Goal: Task Accomplishment & Management: Use online tool/utility

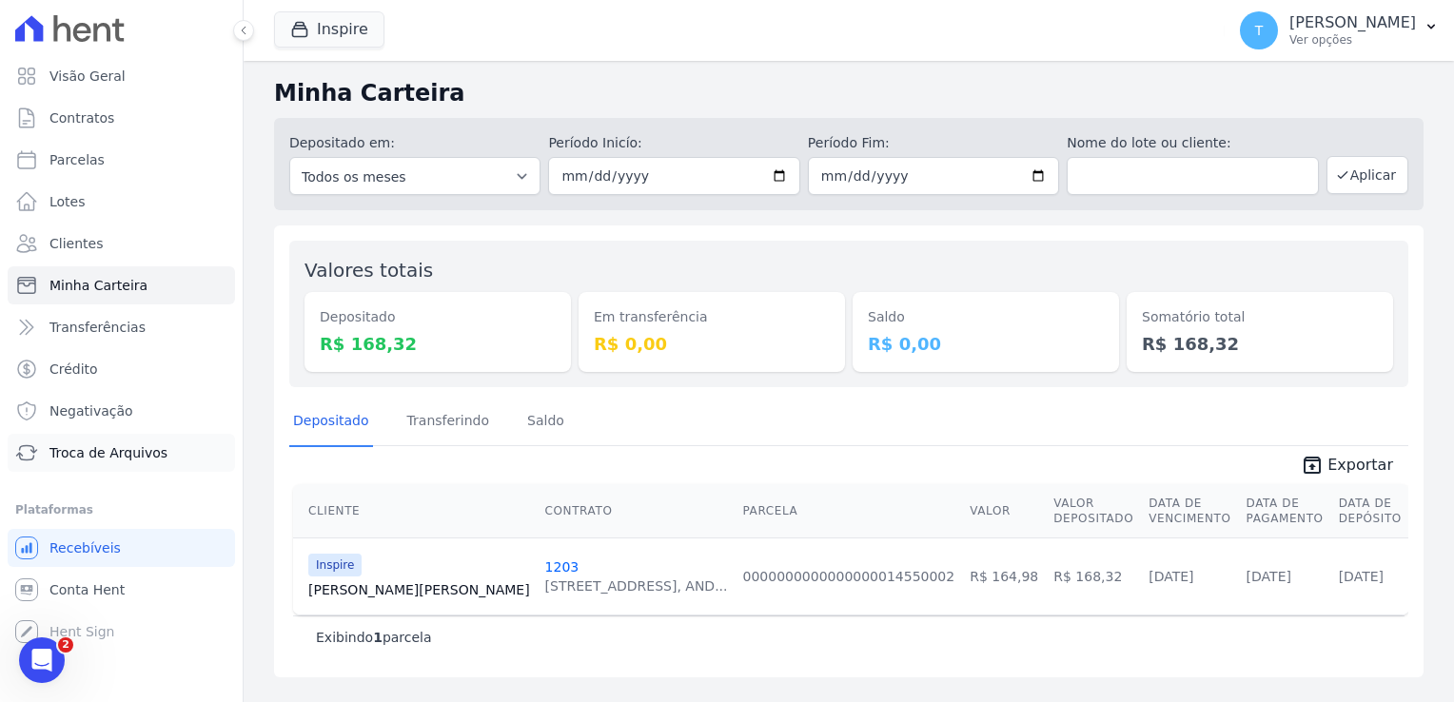
click at [89, 464] on link "Troca de Arquivos" at bounding box center [121, 453] width 227 height 38
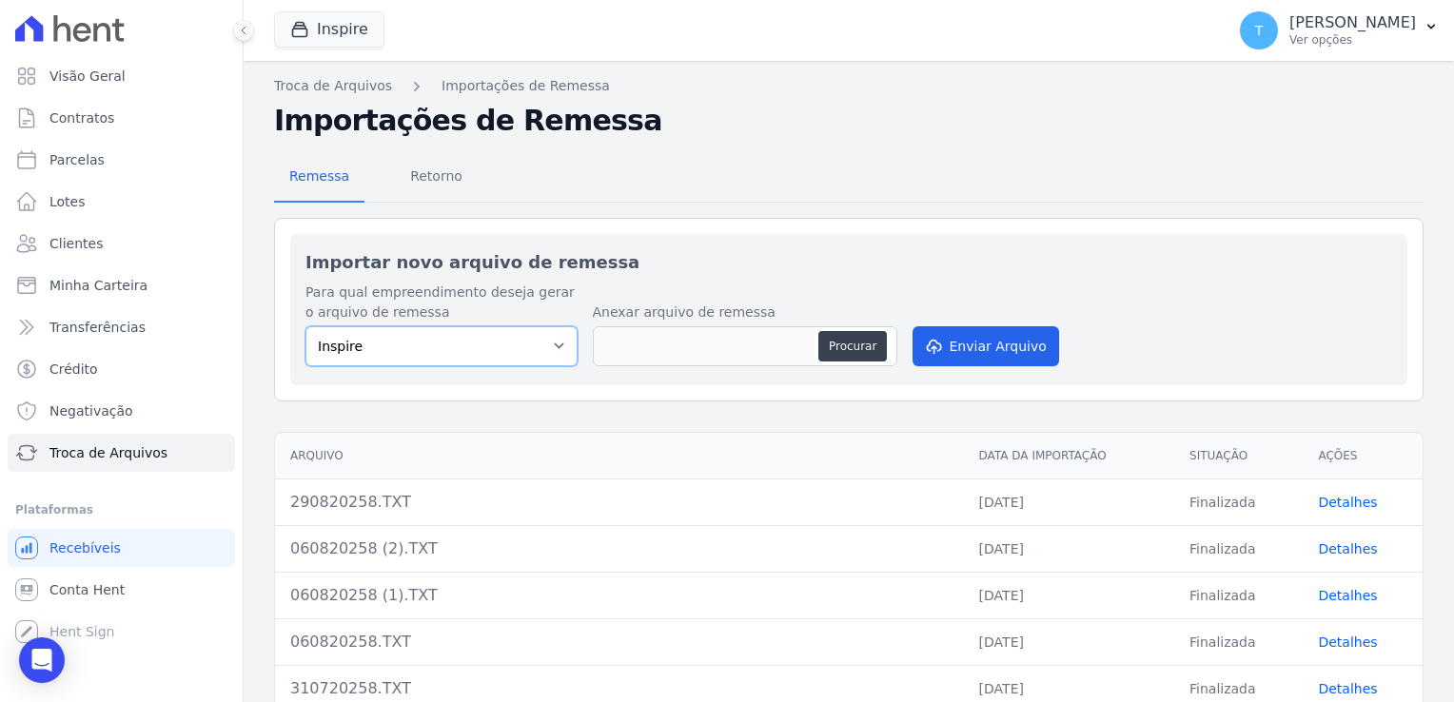
click at [557, 349] on select "Inspire" at bounding box center [441, 346] width 272 height 40
click at [556, 351] on select "Inspire" at bounding box center [441, 346] width 272 height 40
click at [317, 32] on button "Inspire" at bounding box center [329, 29] width 110 height 36
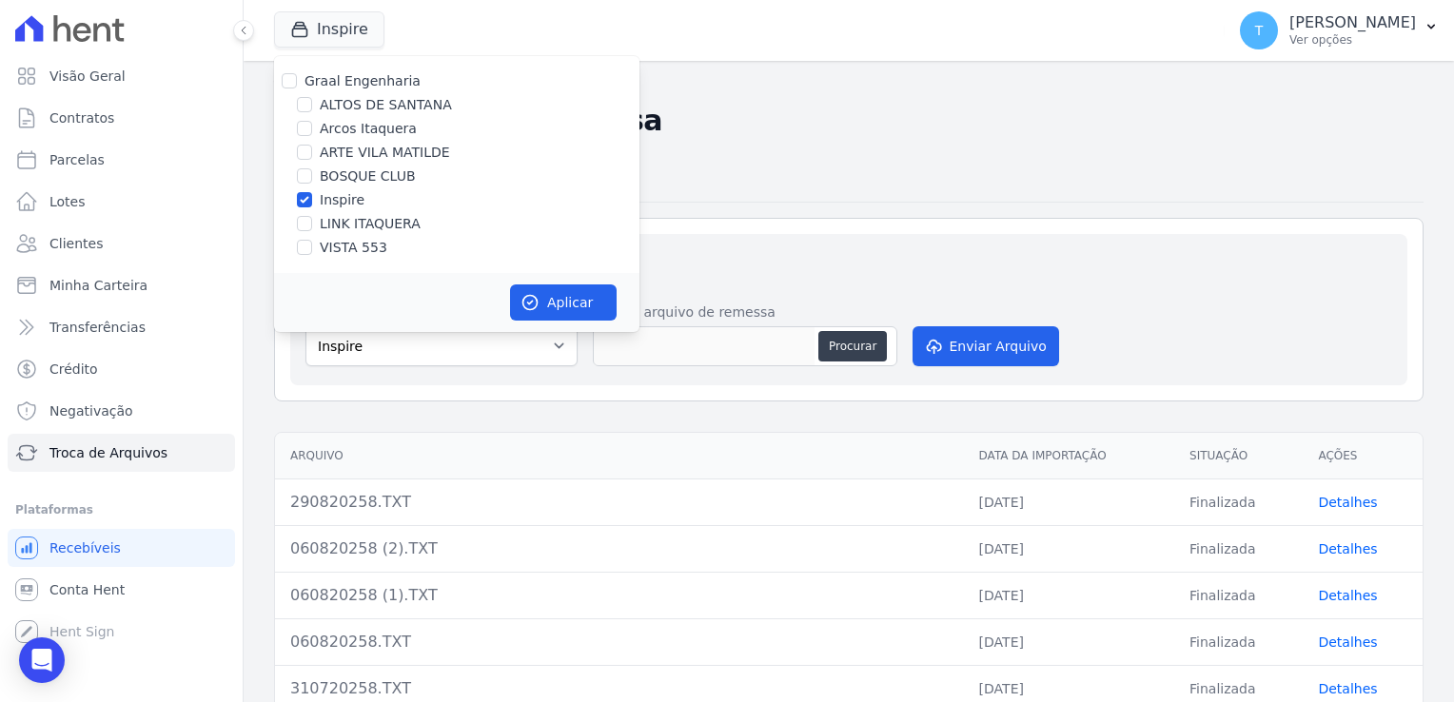
click at [297, 77] on div "Graal Engenharia" at bounding box center [456, 81] width 365 height 20
click at [288, 73] on input "Graal Engenharia" at bounding box center [289, 80] width 15 height 15
checkbox input "true"
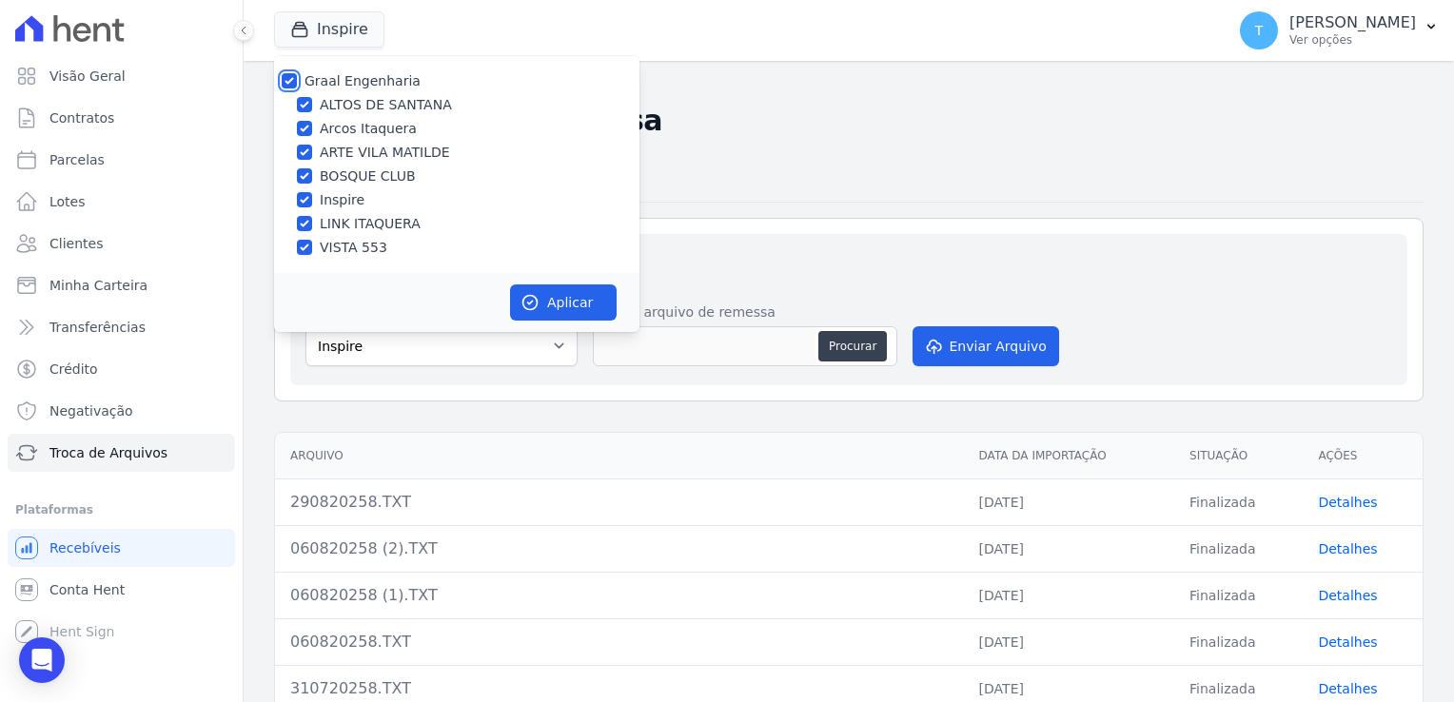
checkbox input "true"
click at [523, 299] on icon "button" at bounding box center [530, 303] width 14 height 14
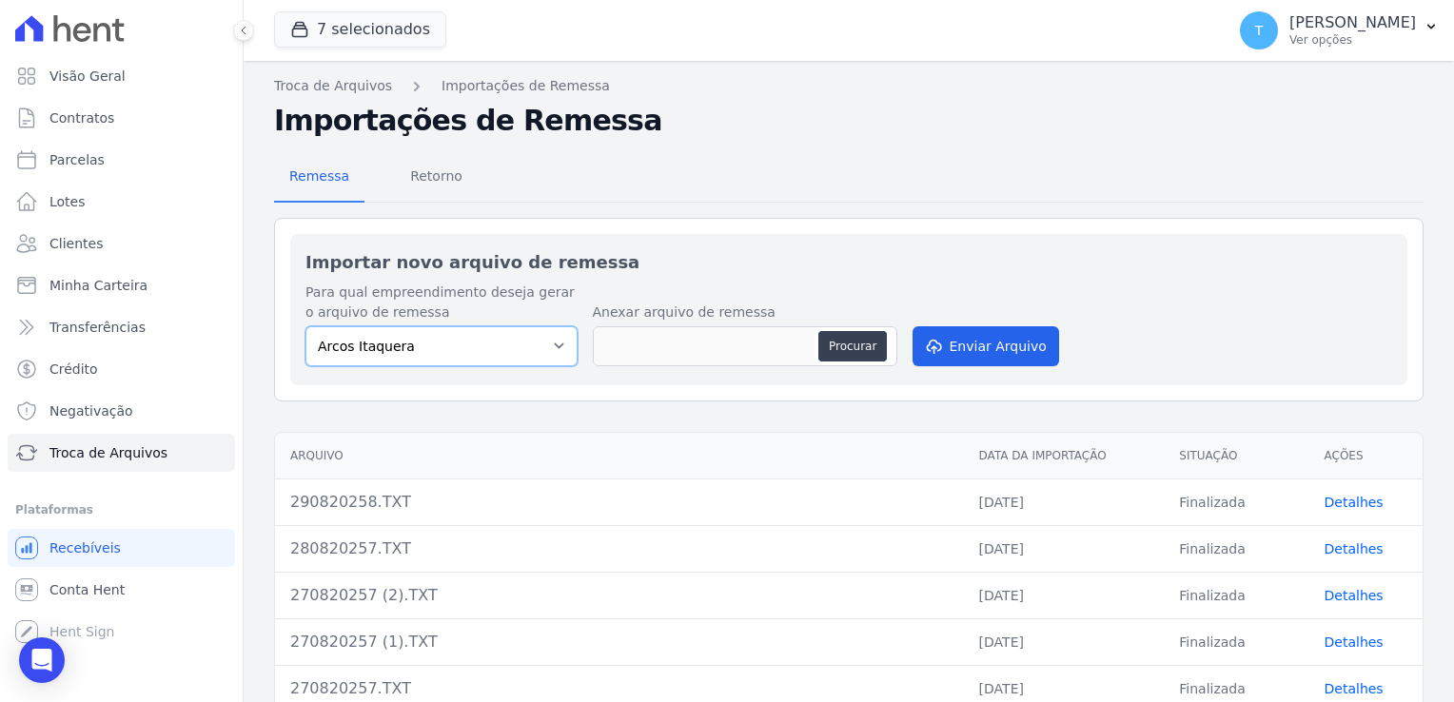
click at [553, 352] on select "Arcos Itaquera [GEOGRAPHIC_DATA] Inspire BOSQUE CLUB ARTE [GEOGRAPHIC_DATA] 553…" at bounding box center [441, 346] width 272 height 40
select select "f2036c47-f869-4cf7-aa49-d68e524f2024"
click at [305, 326] on select "Arcos Itaquera [GEOGRAPHIC_DATA] Inspire BOSQUE CLUB ARTE [GEOGRAPHIC_DATA] 553…" at bounding box center [441, 346] width 272 height 40
click at [862, 360] on div "Procurar" at bounding box center [745, 346] width 304 height 40
click at [862, 355] on button "Procurar" at bounding box center [852, 346] width 68 height 30
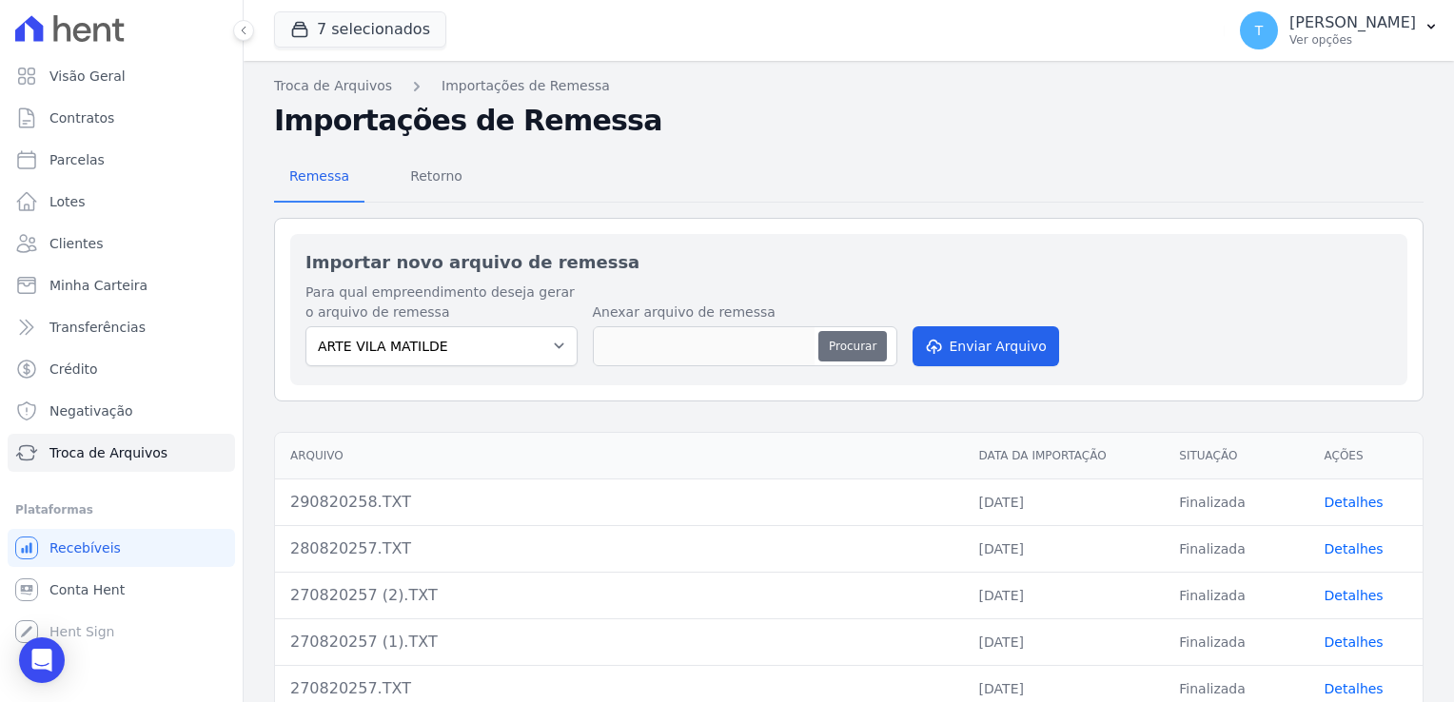
type input "290820250.TXT"
click at [1012, 349] on button "Enviar Arquivo" at bounding box center [985, 346] width 147 height 40
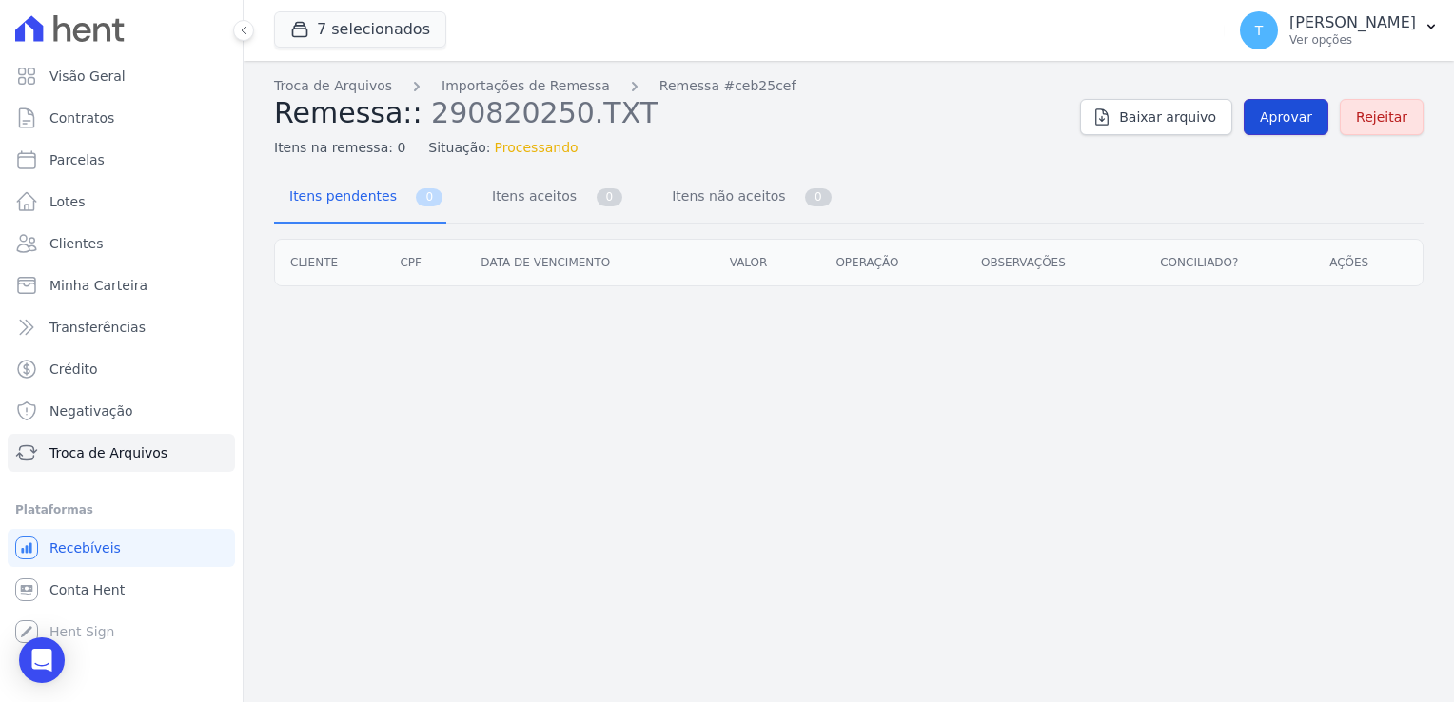
click at [1275, 120] on span "Aprovar" at bounding box center [1286, 117] width 52 height 19
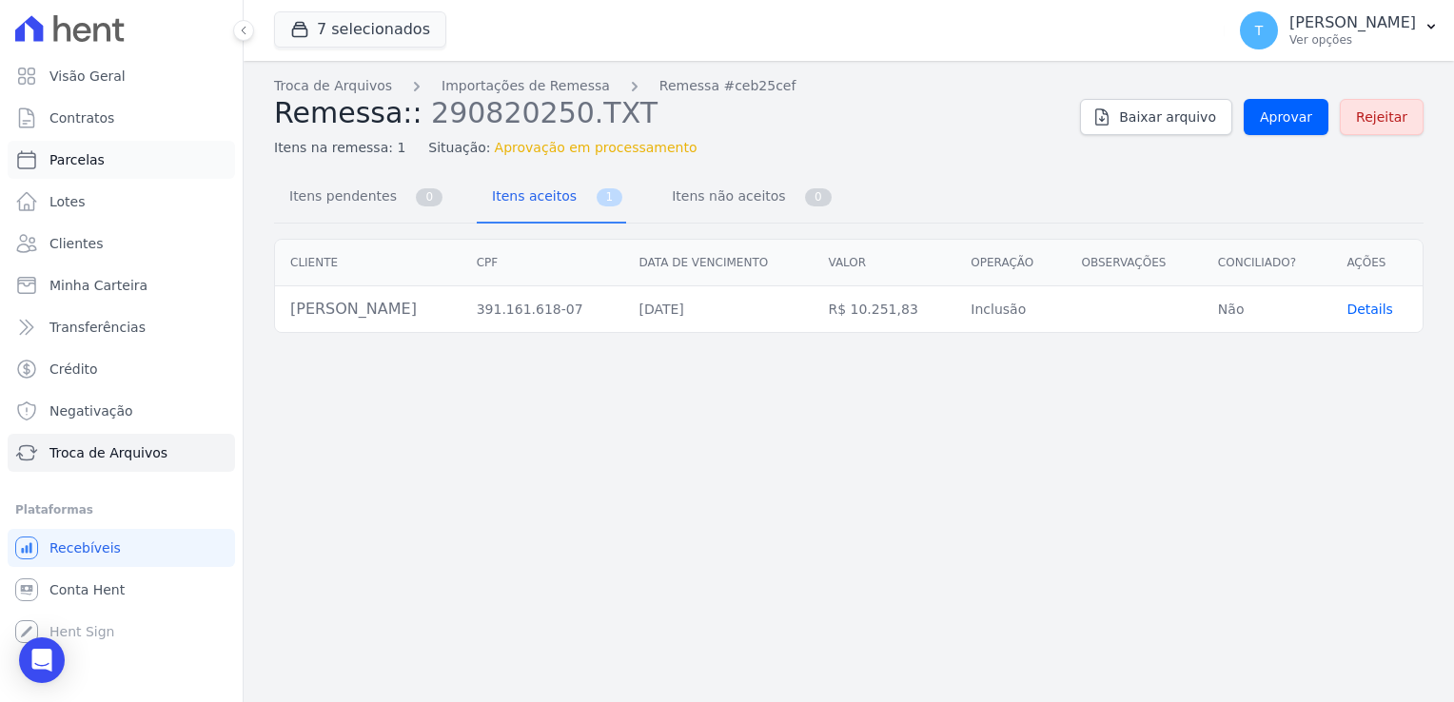
click at [88, 158] on span "Parcelas" at bounding box center [76, 159] width 55 height 19
select select
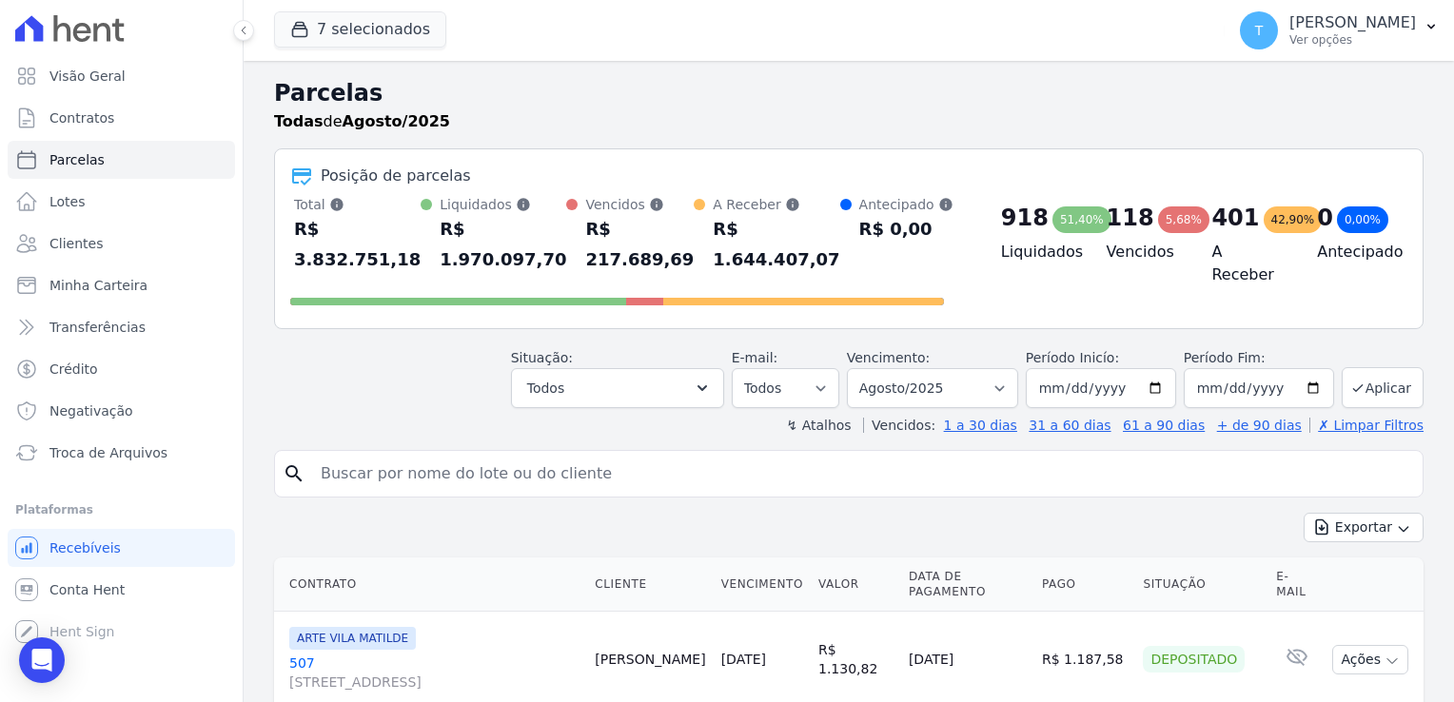
click at [613, 455] on input "search" at bounding box center [861, 474] width 1105 height 38
paste input "[PERSON_NAME]"
type input "[PERSON_NAME]"
select select
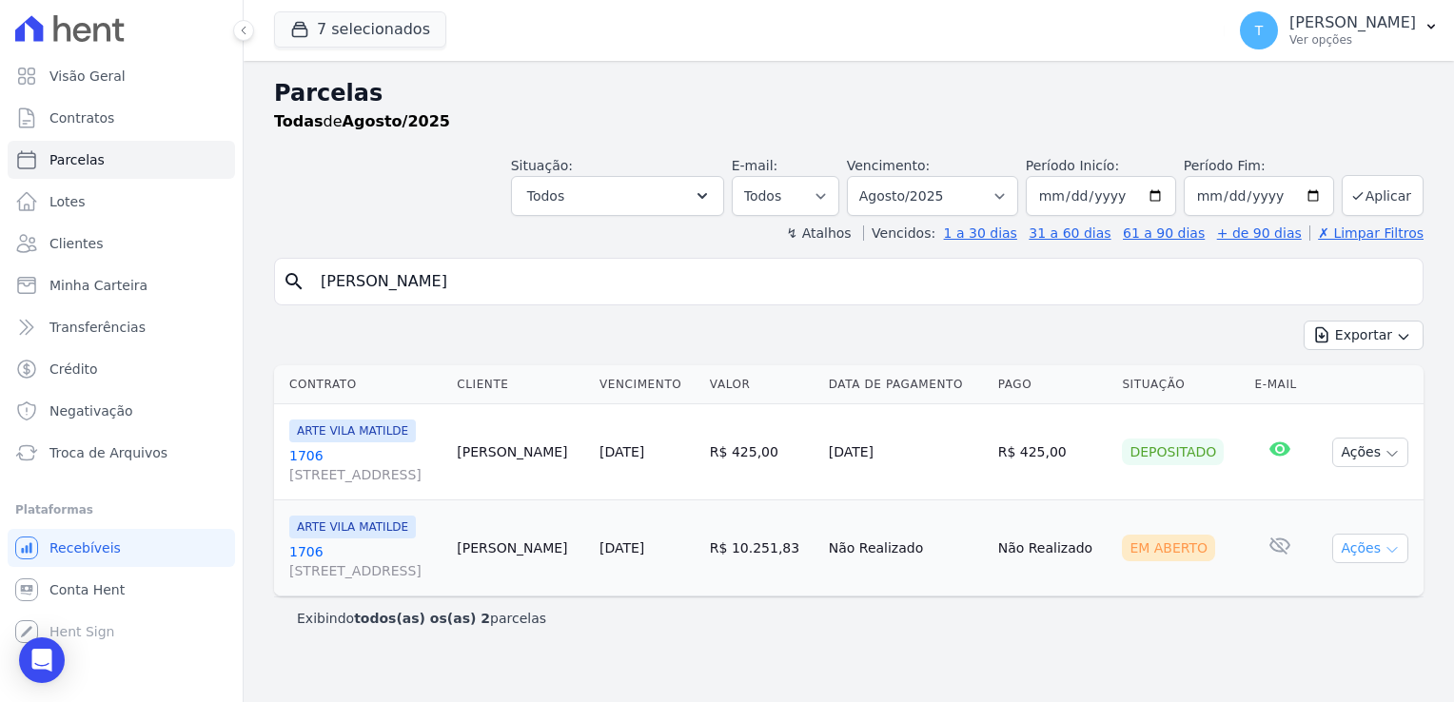
click at [1393, 554] on icon "button" at bounding box center [1391, 549] width 15 height 15
click at [1347, 590] on link "Ver boleto" at bounding box center [1362, 592] width 183 height 35
